Goal: Task Accomplishment & Management: Manage account settings

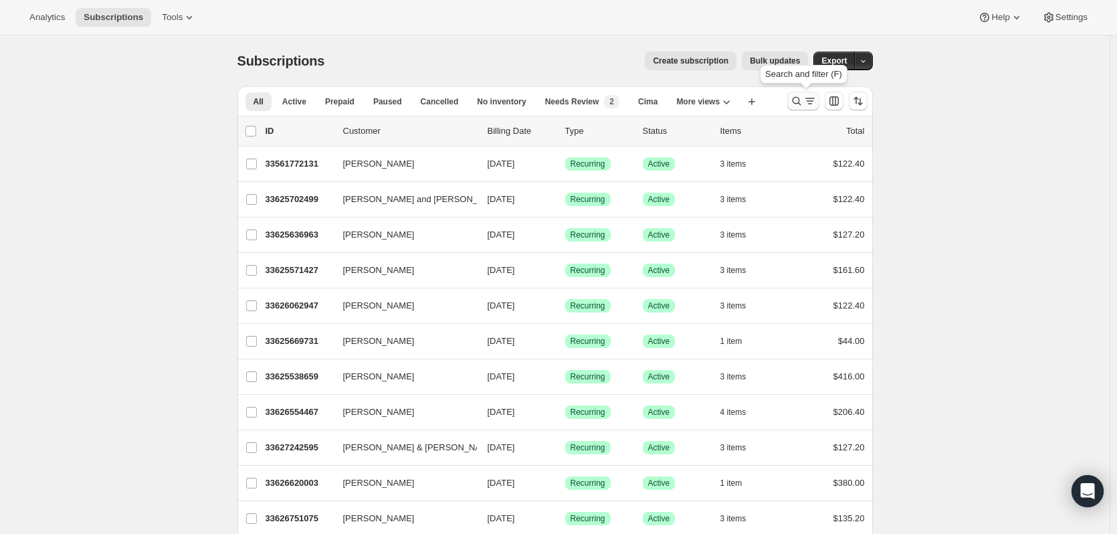
click at [798, 98] on icon "Search and filter results" at bounding box center [796, 101] width 9 height 9
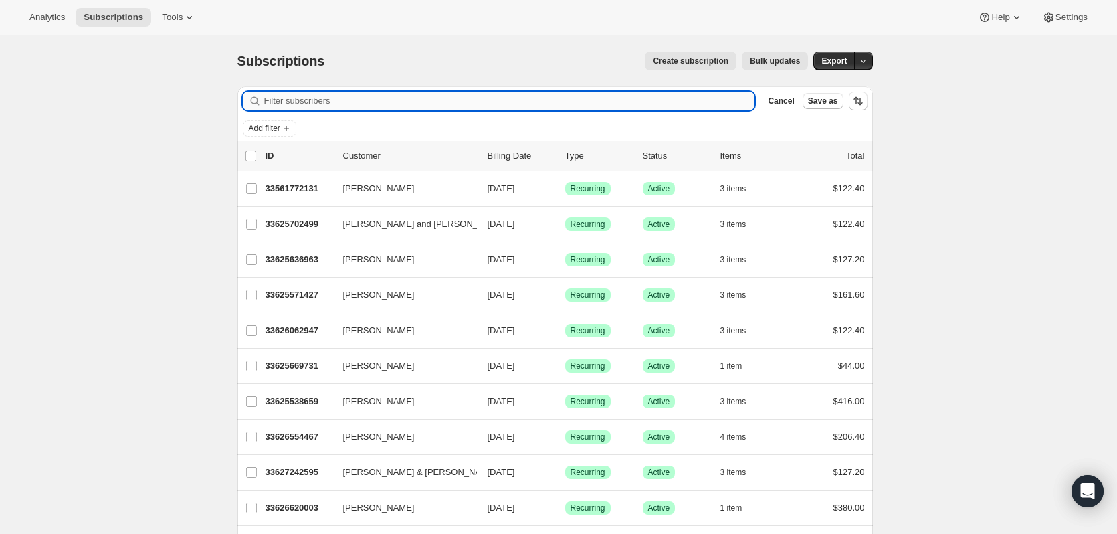
click at [707, 102] on input "Filter subscribers" at bounding box center [509, 101] width 491 height 19
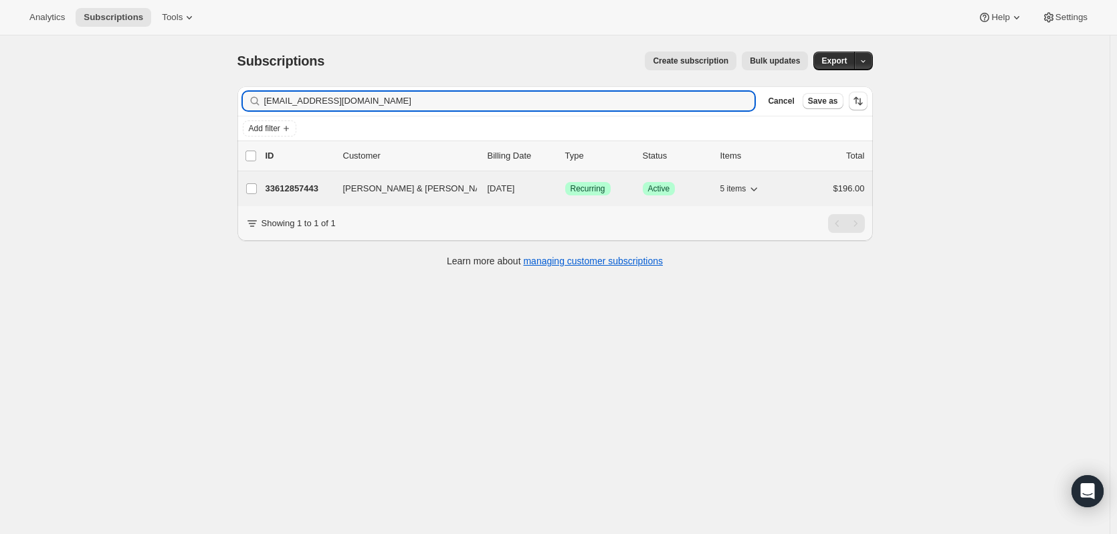
type input "[EMAIL_ADDRESS][DOMAIN_NAME]"
click at [298, 187] on p "33612857443" at bounding box center [298, 188] width 67 height 13
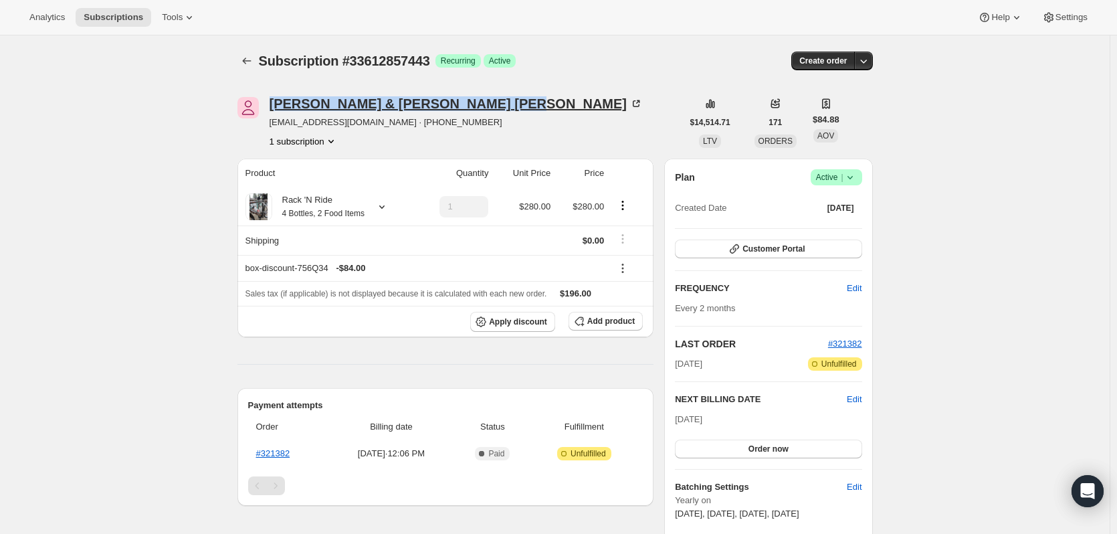
drag, startPoint x: 271, startPoint y: 105, endPoint x: 390, endPoint y: 104, distance: 119.7
click at [393, 104] on div "[PERSON_NAME] & [PERSON_NAME] [EMAIL_ADDRESS][DOMAIN_NAME] · [PHONE_NUMBER] 1 s…" at bounding box center [459, 122] width 445 height 51
copy div "[PERSON_NAME] & [PERSON_NAME]"
click at [277, 455] on link "#321382" at bounding box center [273, 453] width 34 height 10
